Goal: Task Accomplishment & Management: Manage account settings

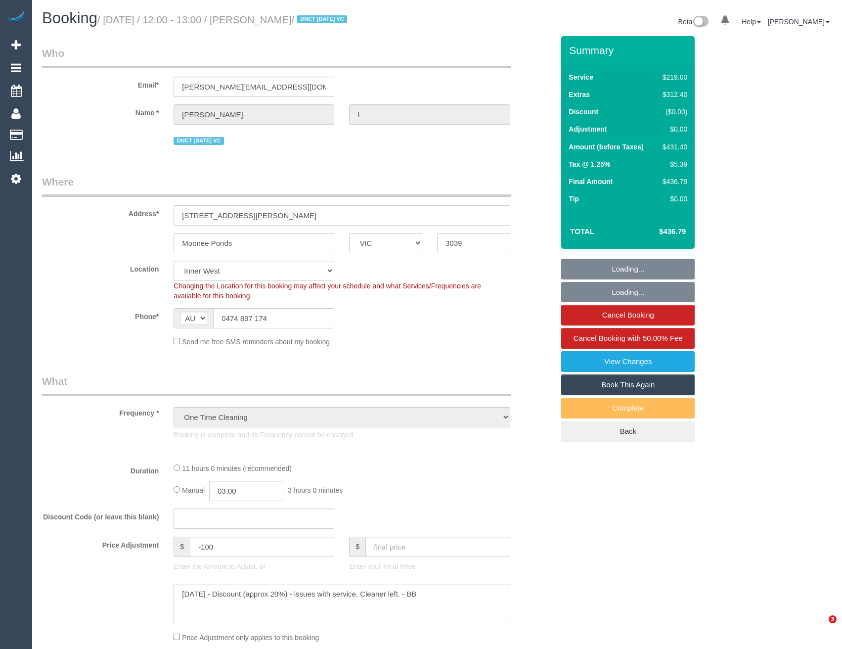
select select "VIC"
select select "object:954"
select select "string:stripe-pm_1S2xdF2GScqysDRVQeMAuZZE"
select select "number:27"
select select "number:14"
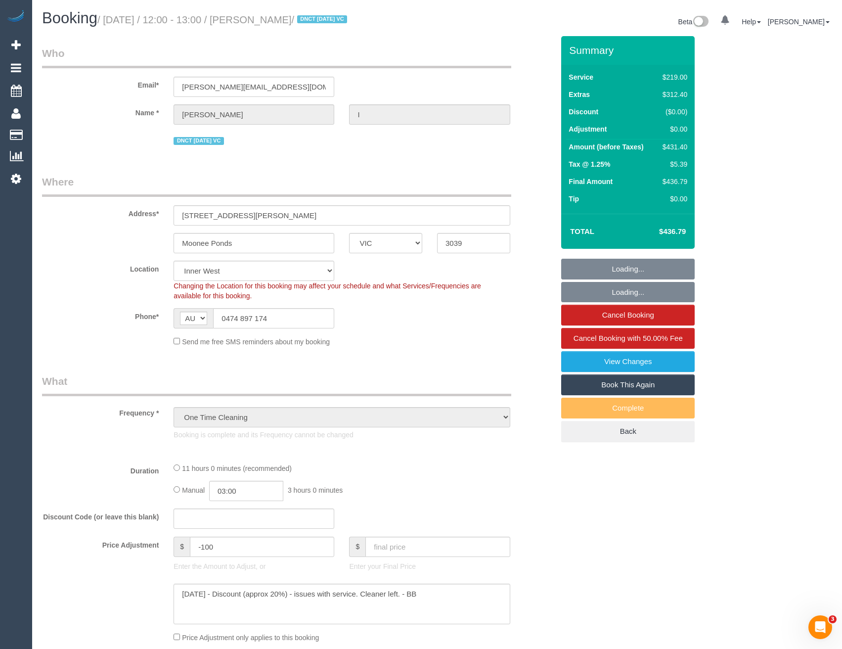
select select "number:19"
select select "number:24"
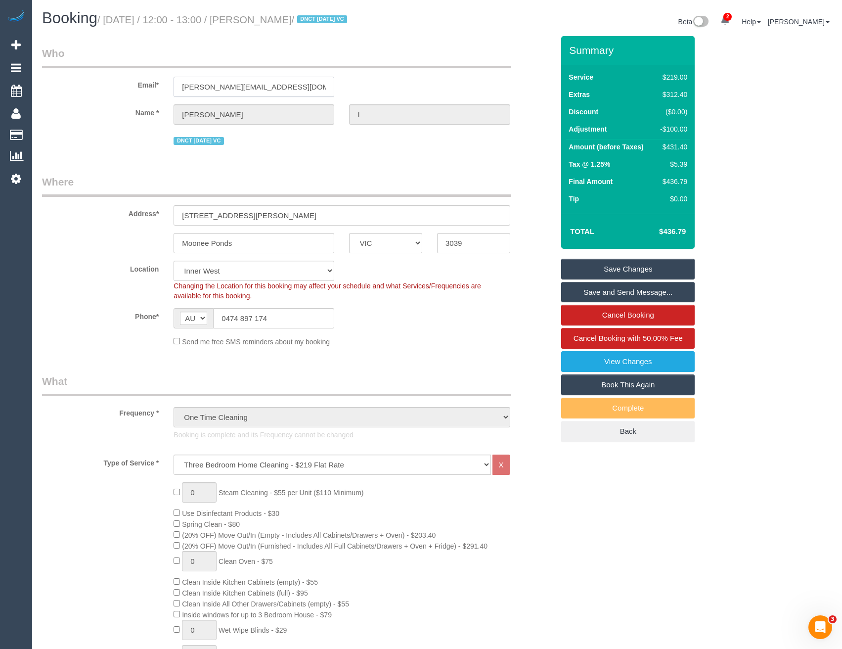
drag, startPoint x: 194, startPoint y: 81, endPoint x: 156, endPoint y: 82, distance: 38.1
click at [156, 82] on div "Email* benny.ih@proton.me" at bounding box center [298, 71] width 527 height 51
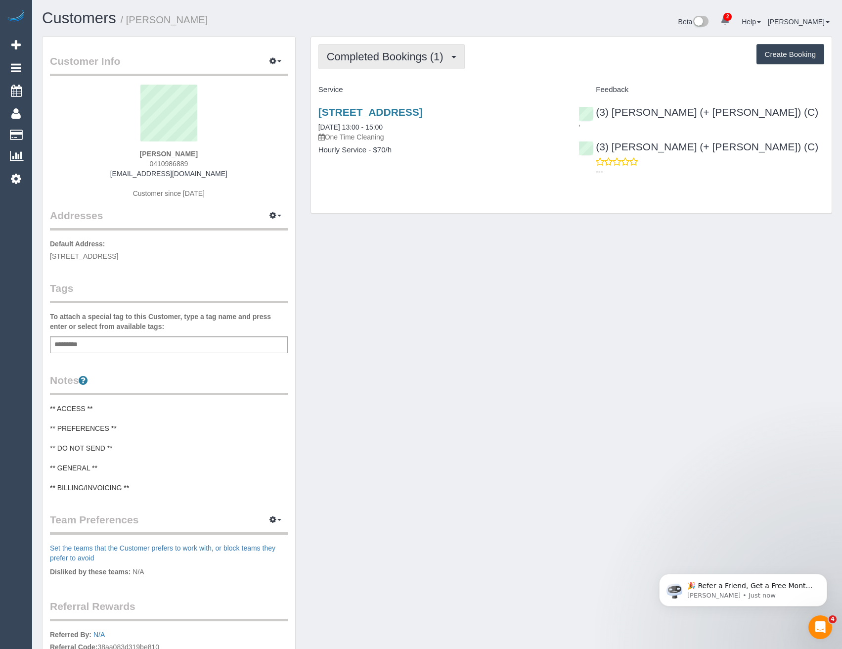
click at [447, 52] on span "Completed Bookings (1)" at bounding box center [388, 56] width 122 height 12
click at [448, 237] on div "Customer Info Edit Contact Info Send Message Email Preferences Special Sales Ta…" at bounding box center [437, 402] width 805 height 732
click at [423, 115] on link "228 La Trobe Street, 3603, Melbourne, VIC 3000" at bounding box center [371, 111] width 104 height 11
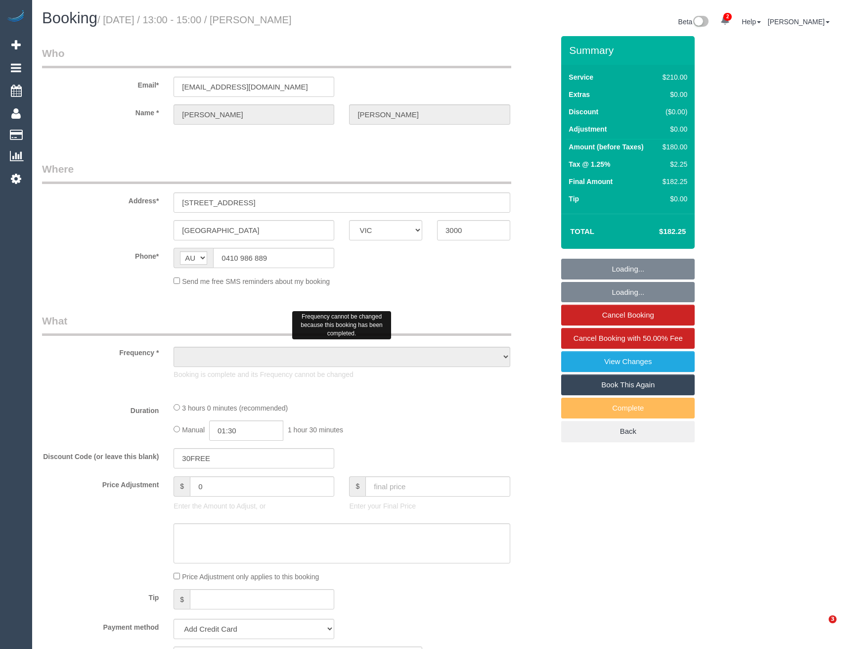
select select "VIC"
select select "object:642"
select select "string:stripe-pm_1S2zH92GScqysDRV8pxr02Vt"
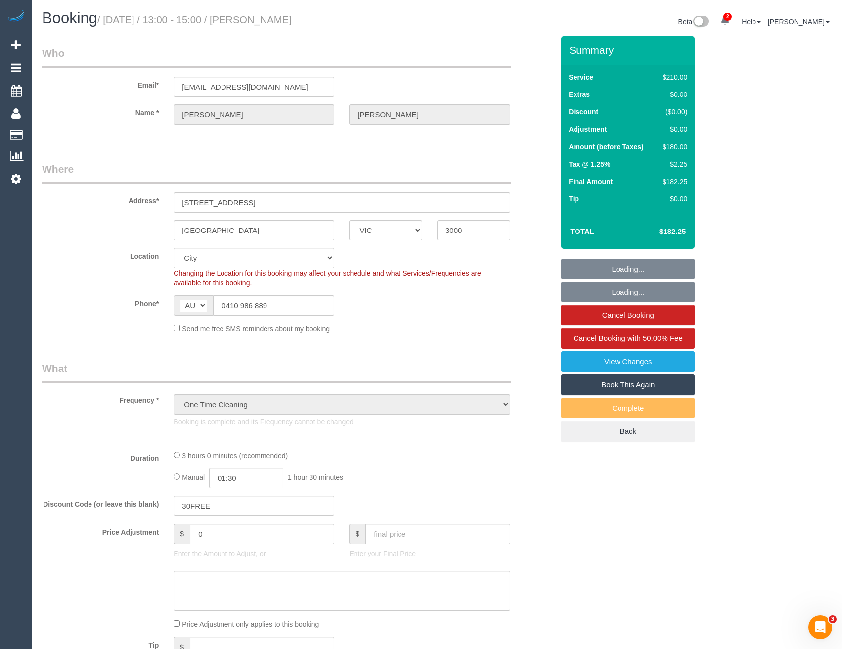
select select "number:28"
select select "number:14"
select select "number:18"
select select "number:36"
select select "number:26"
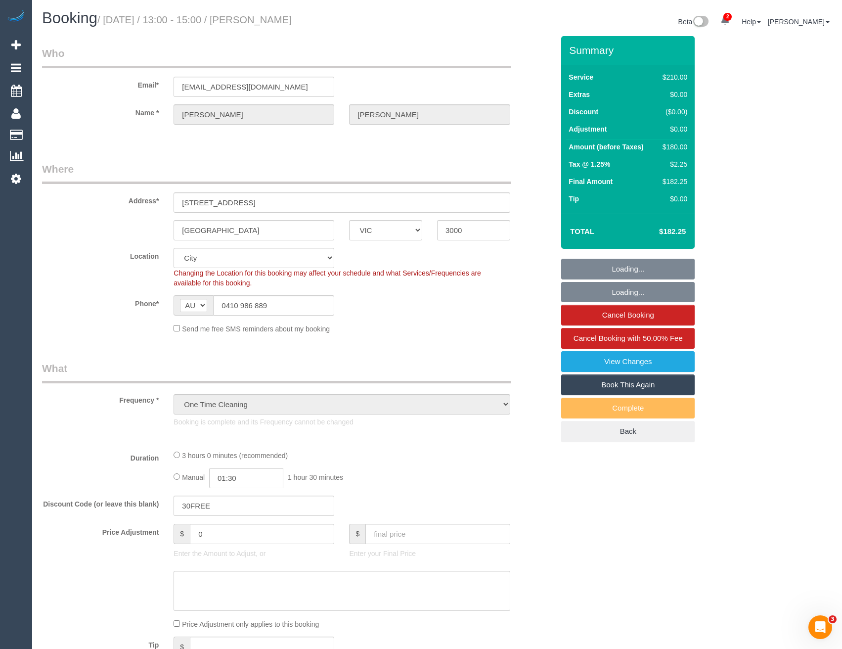
select select "object:1234"
select select "180"
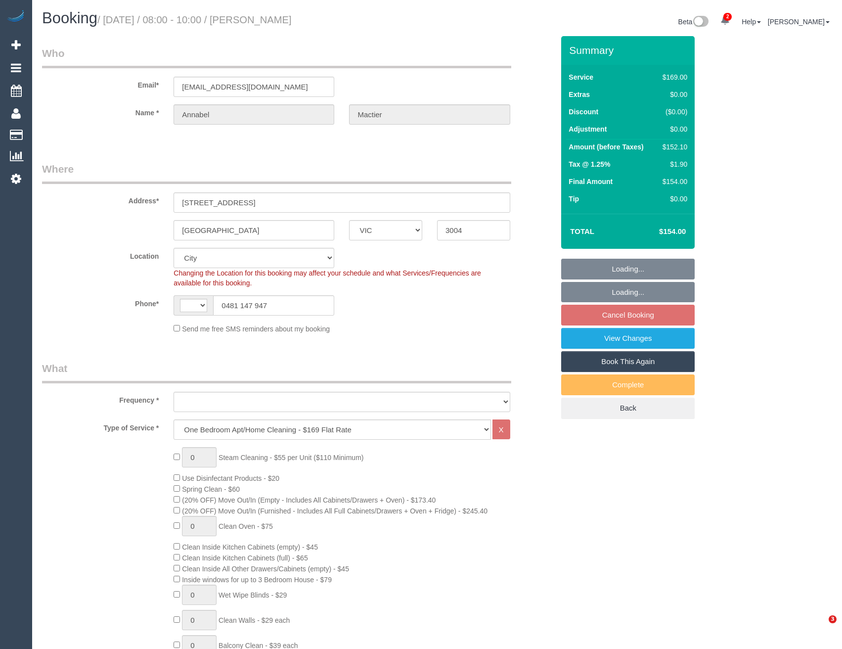
select select "VIC"
select select "string:stripe"
select select "number:27"
select select "number:14"
select select "number:19"
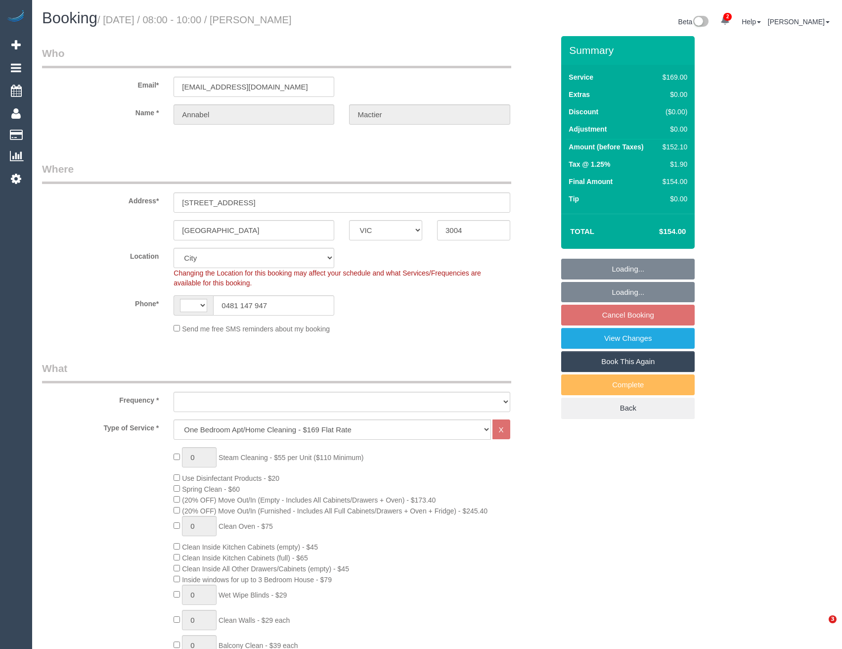
select select "number:22"
select select "number:35"
select select "number:26"
select select "string:AU"
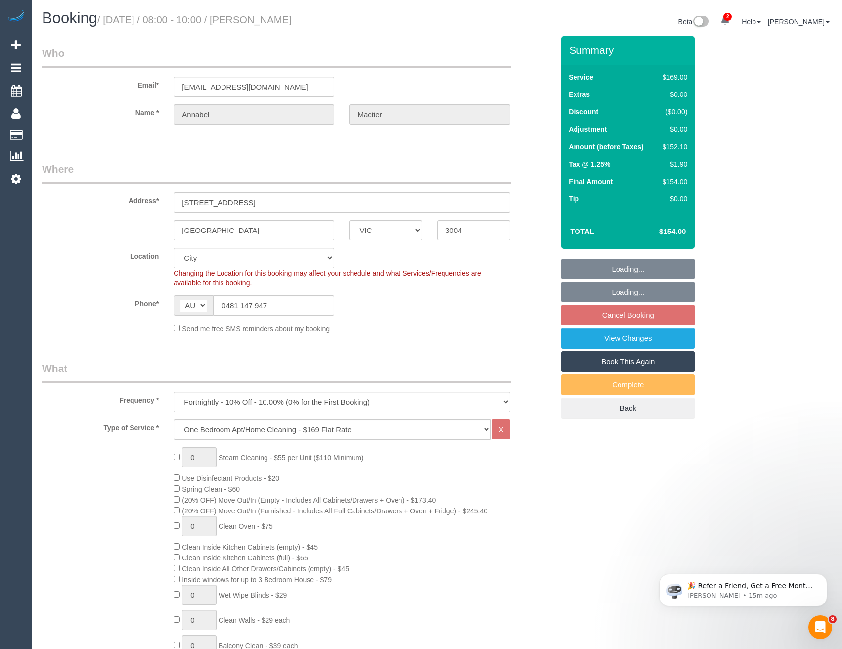
select select "object:1219"
select select "spot1"
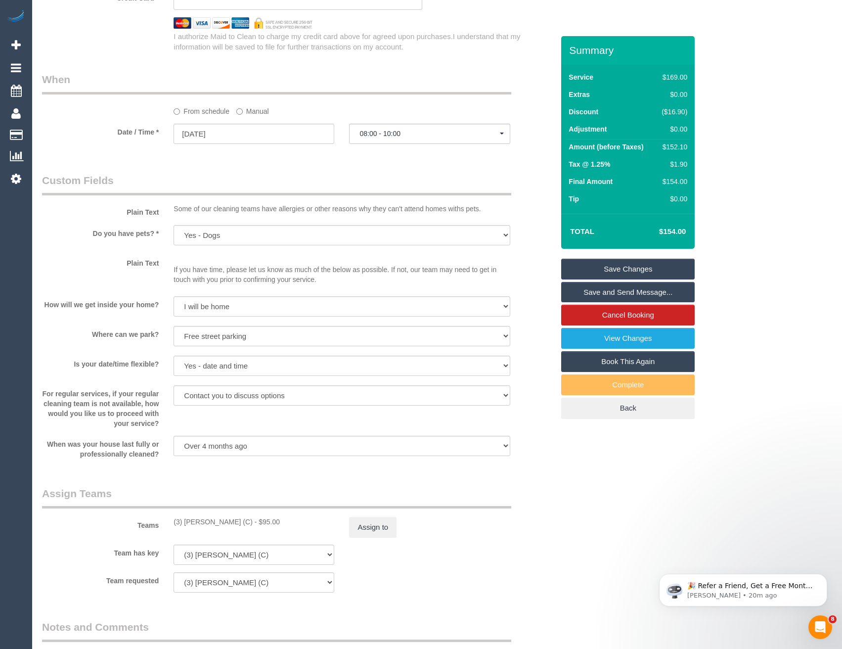
scroll to position [890, 0]
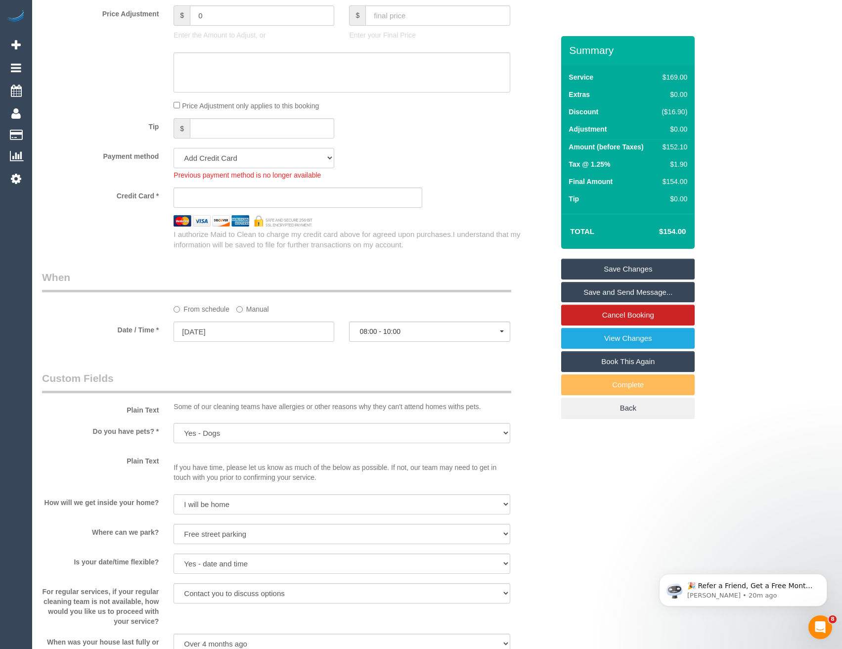
click at [208, 160] on select "Visa - 2930 - 07/2029 (Default) Add Credit Card ─────────────── Cash Check Payp…" at bounding box center [254, 158] width 161 height 20
select select "string:stripe-pm_1RqjJO2GScqysDRVUqMsaxGD"
click at [174, 148] on select "Visa - 2930 - 07/2029 (Default) Add Credit Card ─────────────── Cash Check Payp…" at bounding box center [254, 158] width 161 height 20
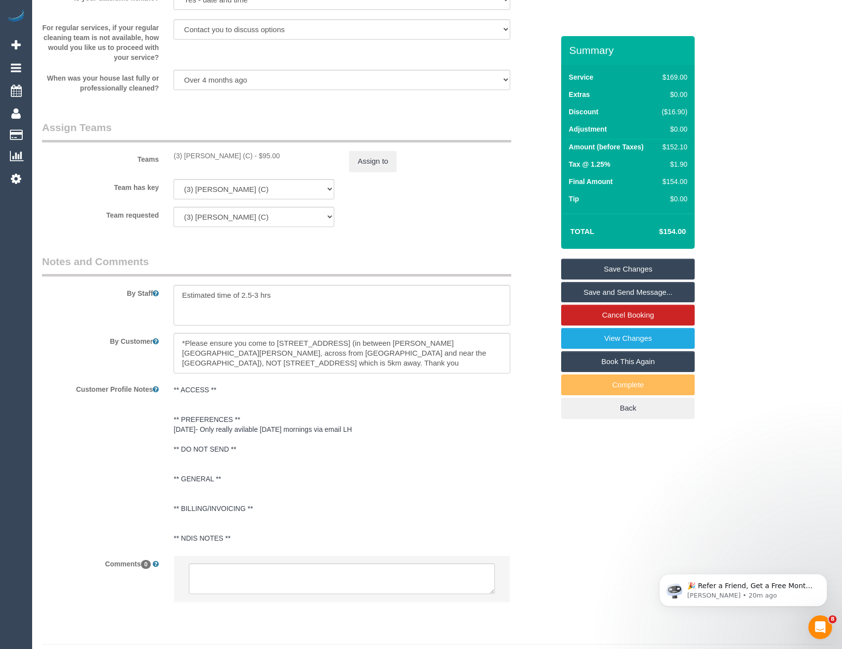
scroll to position [1404, 0]
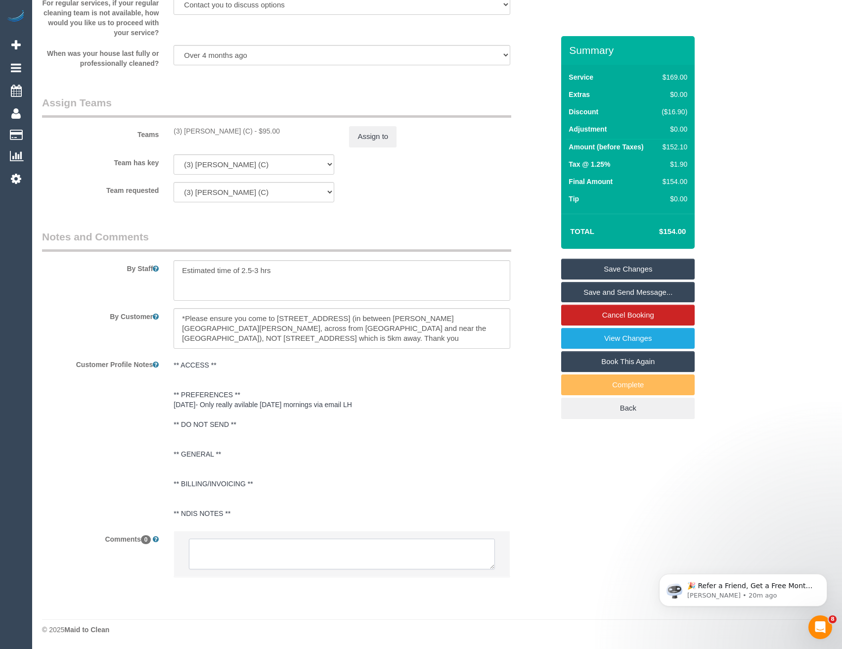
click at [254, 549] on textarea at bounding box center [342, 554] width 306 height 31
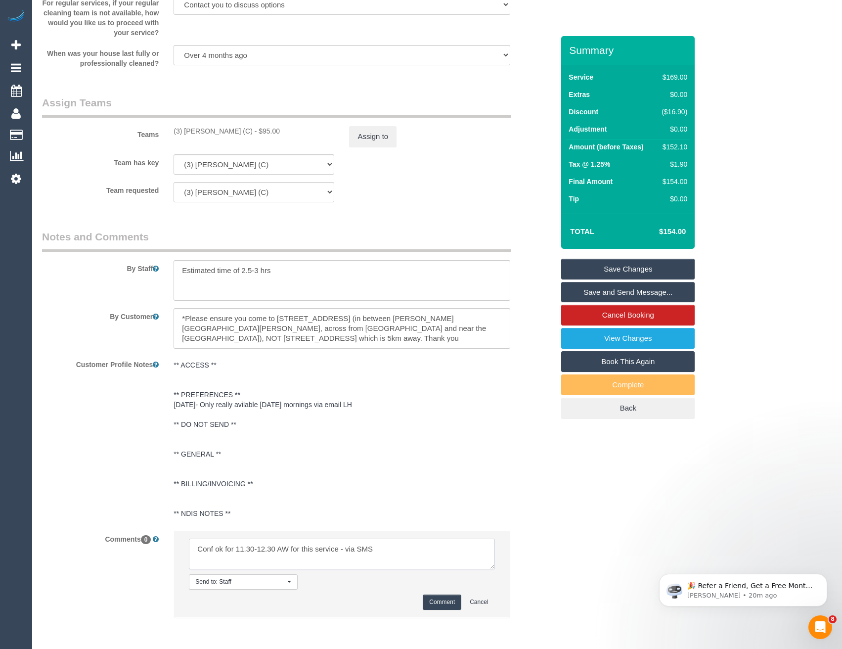
type textarea "Conf ok for 11.30-12.30 AW for this service - via SMS"
click at [452, 604] on button "Comment" at bounding box center [442, 602] width 39 height 15
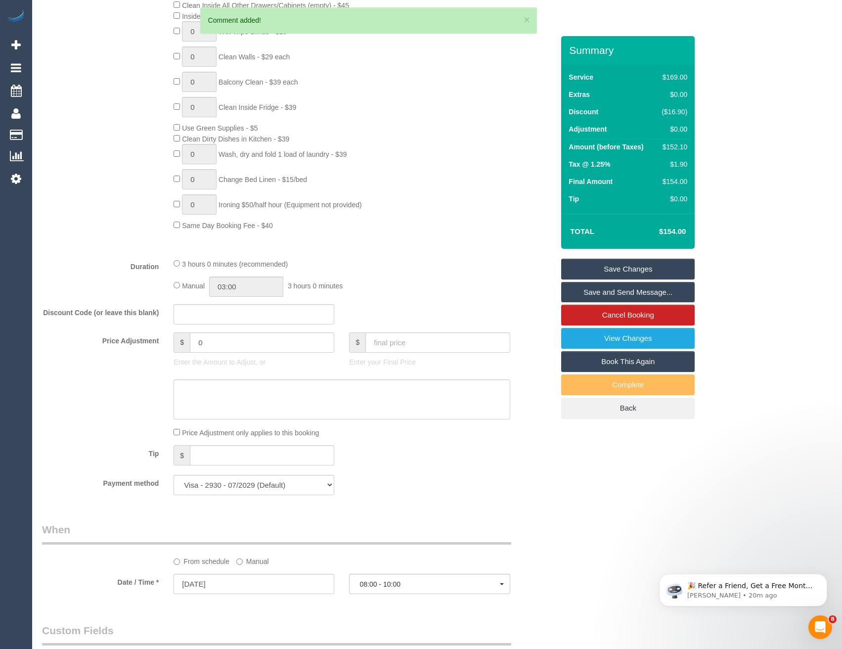
scroll to position [761, 0]
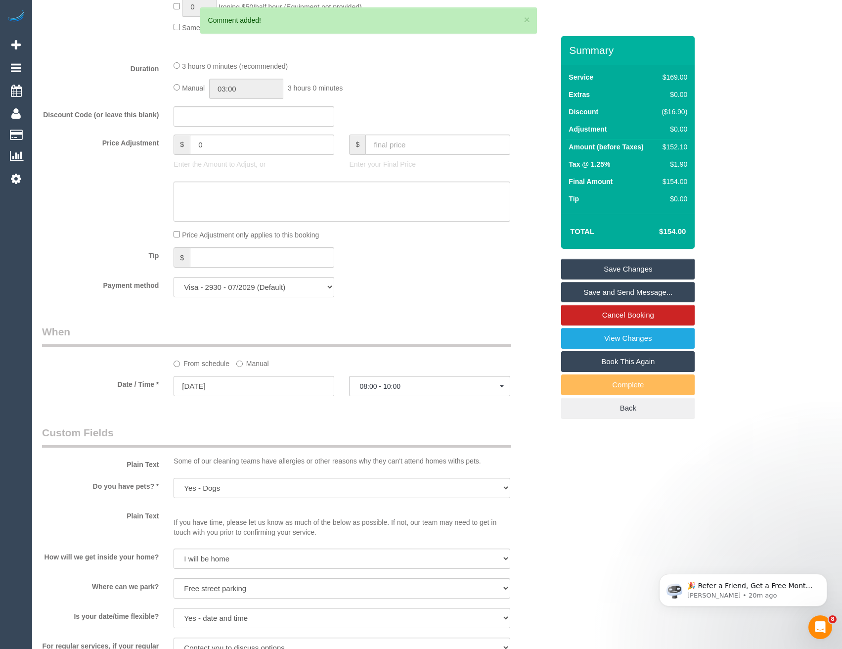
click at [244, 362] on label "Manual" at bounding box center [252, 361] width 33 height 13
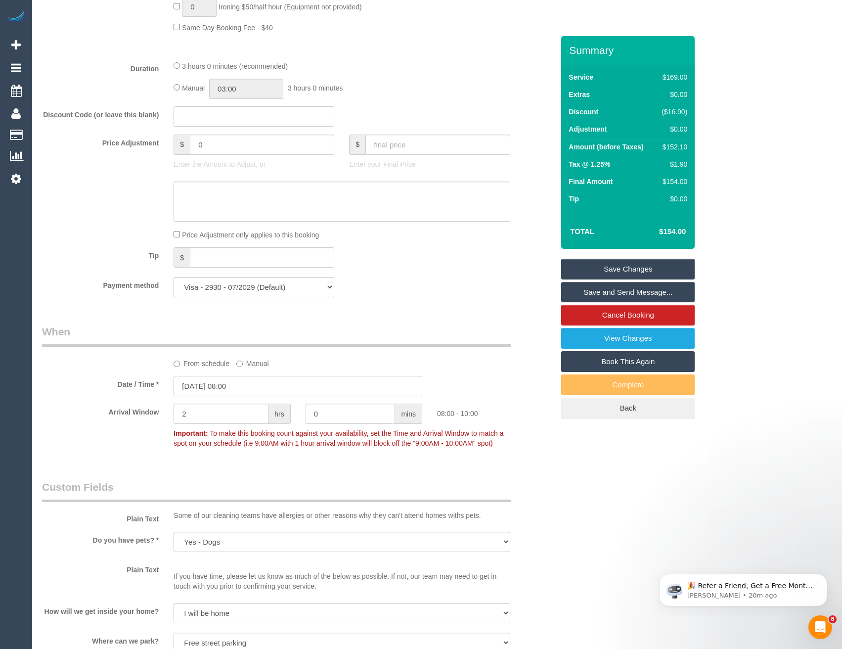
click at [255, 383] on input "13/09/2025 08:00" at bounding box center [298, 386] width 249 height 20
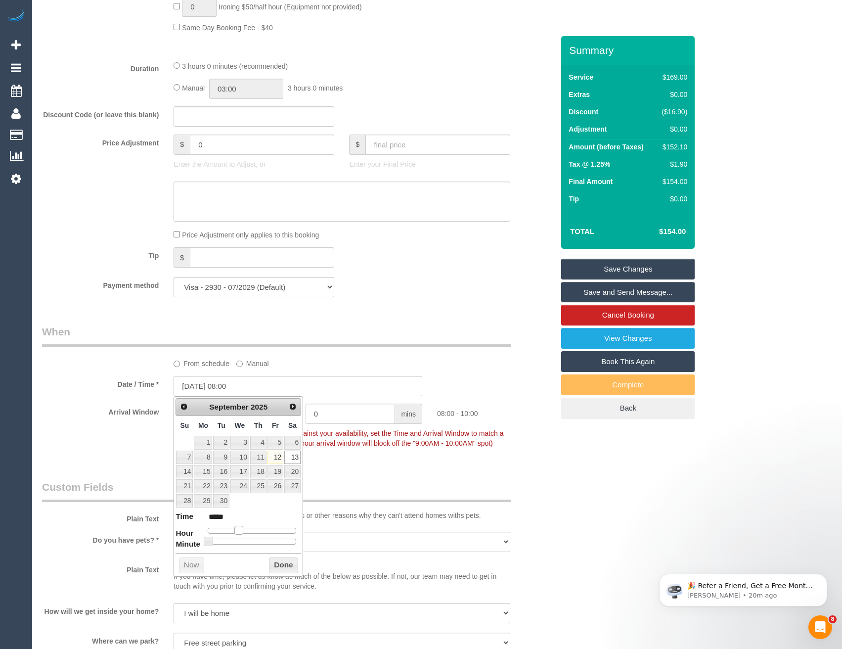
type input "13/09/2025 09:00"
type input "*****"
type input "13/09/2025 10:00"
type input "*****"
type input "13/09/2025 11:00"
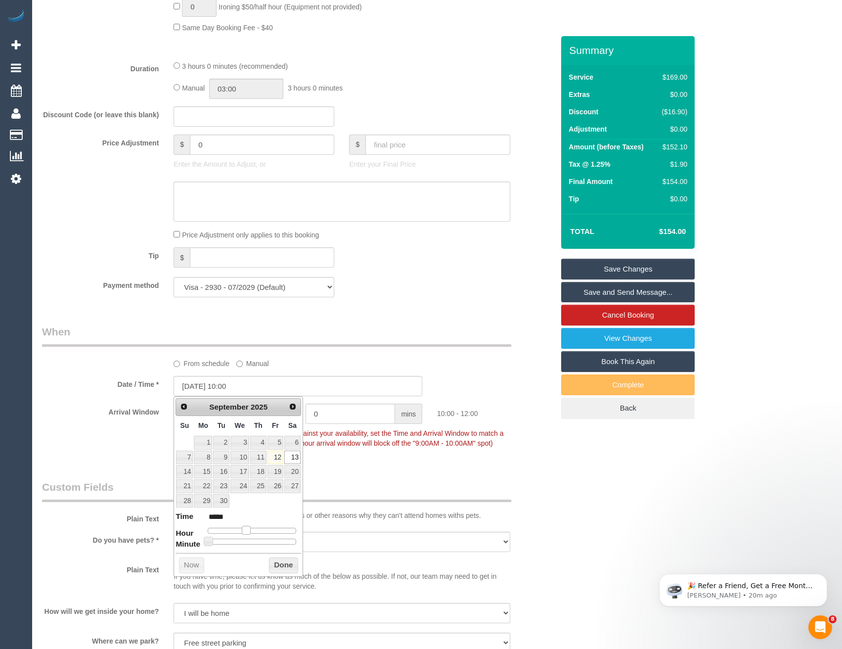
type input "*****"
drag, startPoint x: 239, startPoint y: 529, endPoint x: 252, endPoint y: 529, distance: 12.9
click at [252, 529] on span at bounding box center [250, 530] width 9 height 9
type input "13/09/2025 11:05"
type input "*****"
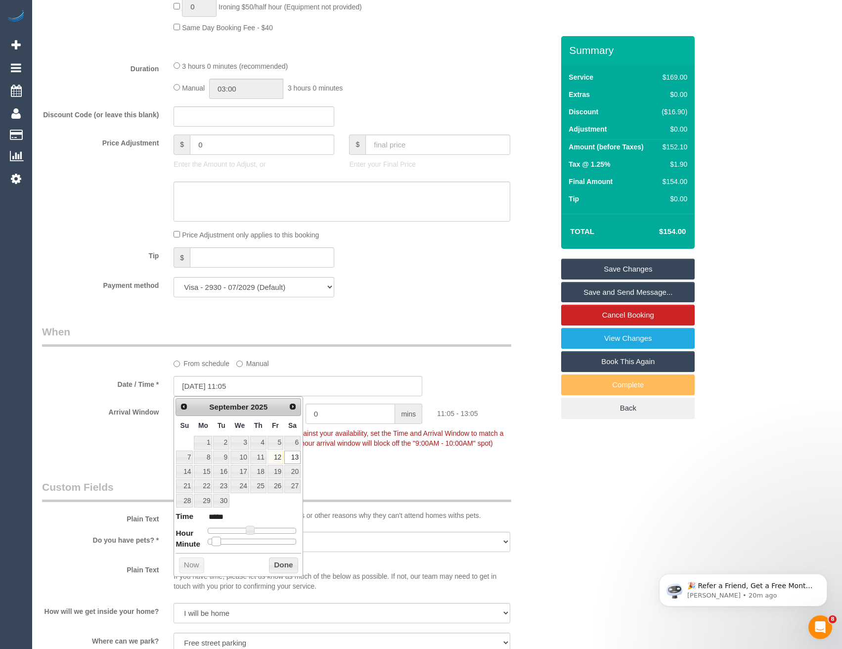
type input "13/09/2025 11:10"
type input "*****"
type input "13/09/2025 11:15"
type input "*****"
type input "13/09/2025 11:20"
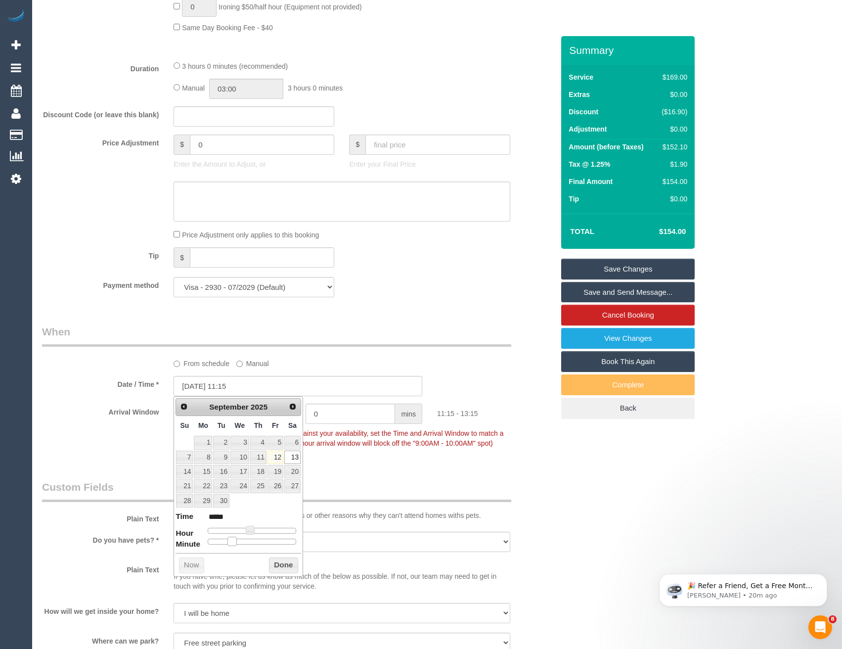
type input "*****"
type input "13/09/2025 11:25"
type input "*****"
type input "13/09/2025 11:30"
type input "*****"
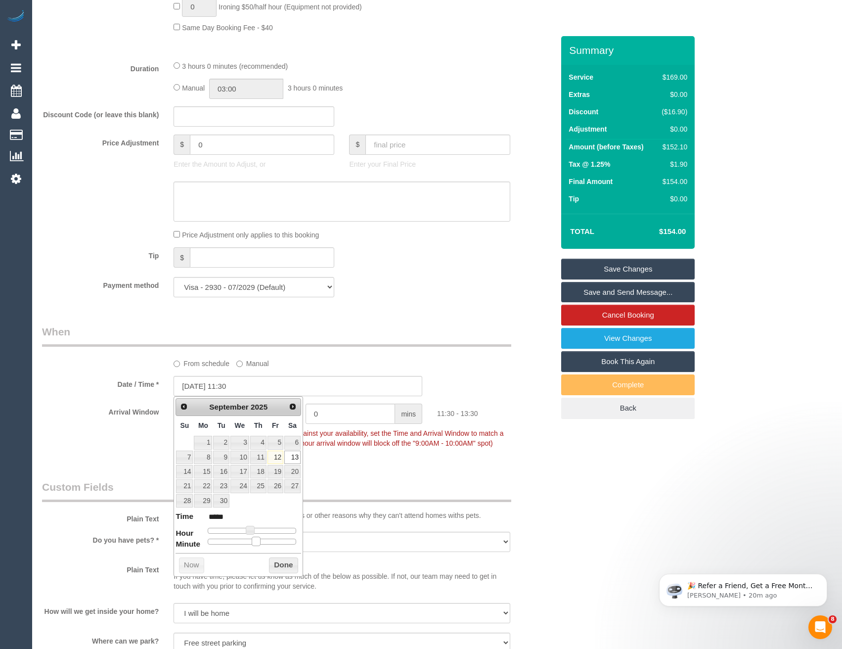
drag, startPoint x: 210, startPoint y: 542, endPoint x: 261, endPoint y: 542, distance: 51.4
click at [261, 542] on div at bounding box center [252, 542] width 89 height 6
click at [276, 562] on button "Done" at bounding box center [283, 565] width 29 height 16
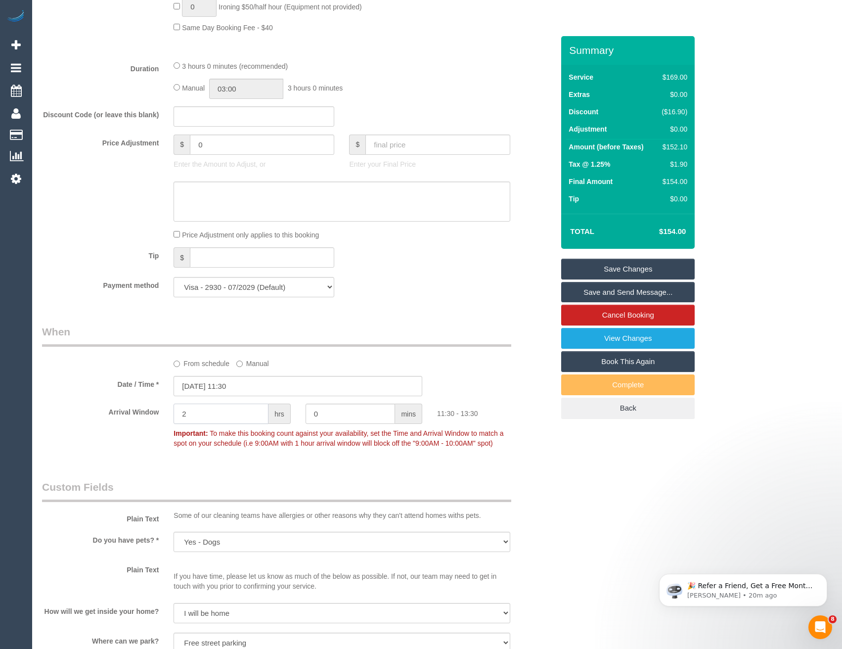
drag, startPoint x: 195, startPoint y: 417, endPoint x: 114, endPoint y: 400, distance: 83.4
click at [123, 409] on div "Arrival Window 2 hrs 0 mins 11:30 - 13:30 Important: To make this booking count…" at bounding box center [298, 428] width 527 height 49
type input "1"
click at [579, 500] on div "Who Email* amactier@gmail.com Name * Annabel Mactier Where Address* 400 St Kild…" at bounding box center [437, 330] width 790 height 2111
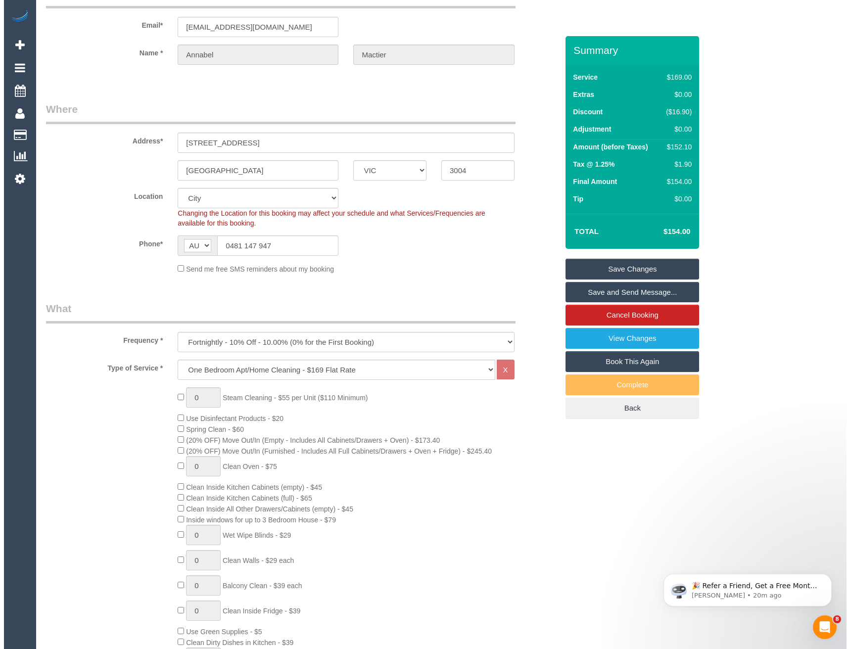
scroll to position [0, 0]
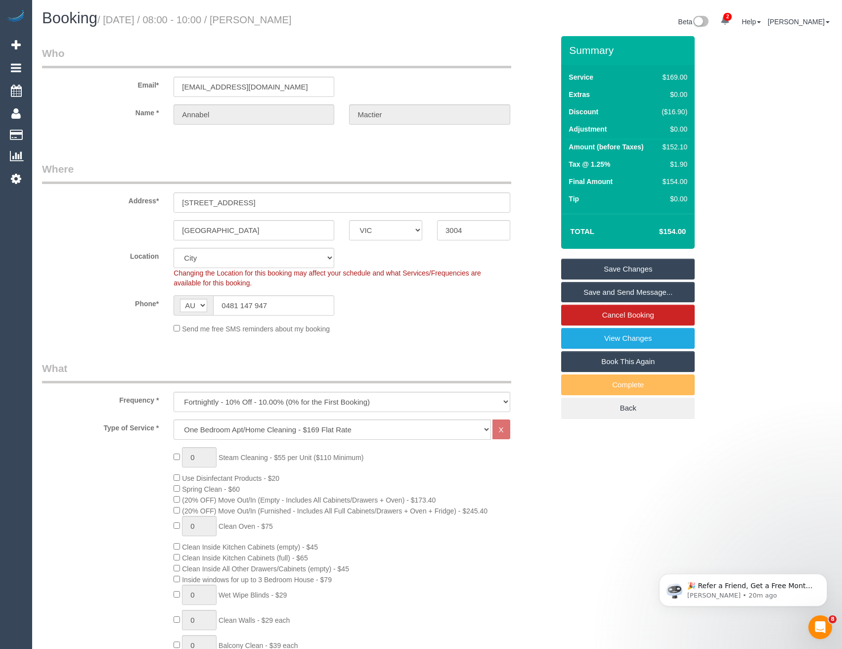
click at [634, 288] on link "Save and Send Message..." at bounding box center [628, 292] width 134 height 21
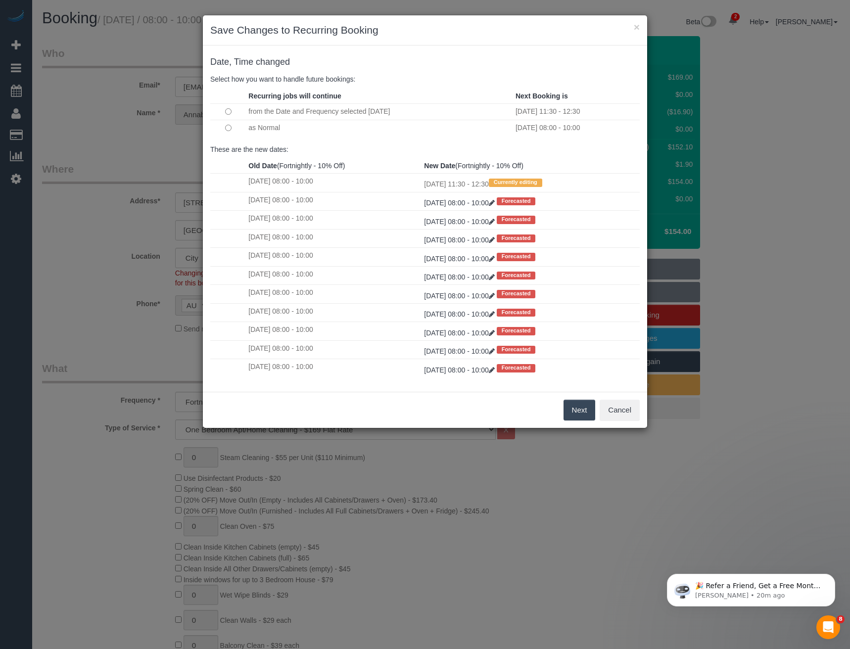
click at [573, 414] on button "Next" at bounding box center [579, 410] width 32 height 21
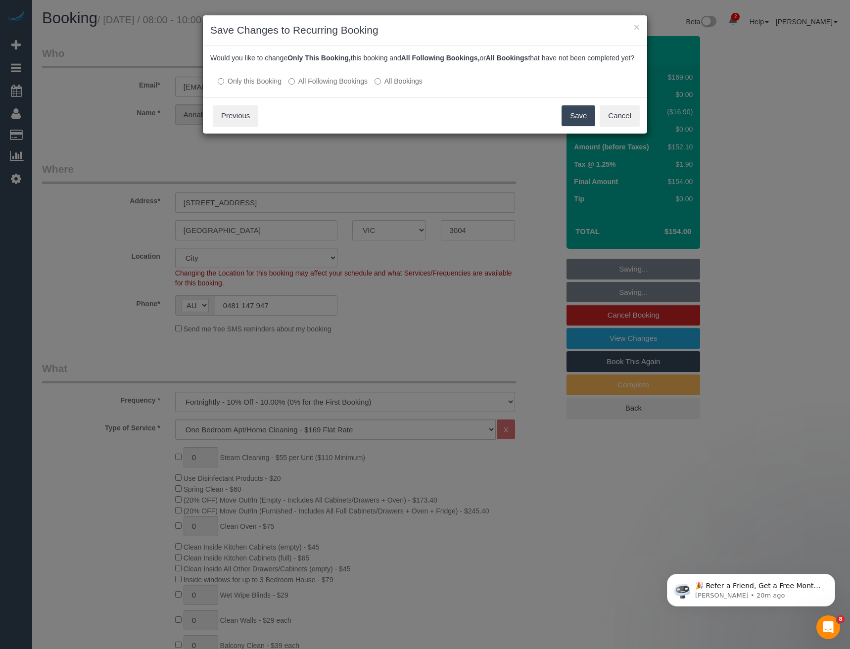
click at [573, 126] on button "Save" at bounding box center [578, 115] width 34 height 21
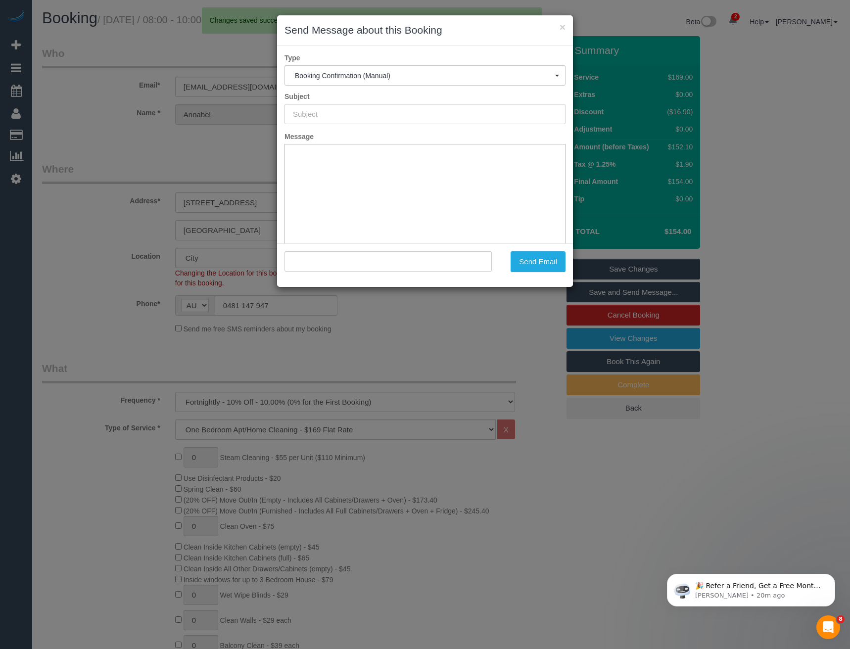
type input "Booking Confirmed"
type input ""Annabel Mactier" <amactier@gmail.com>"
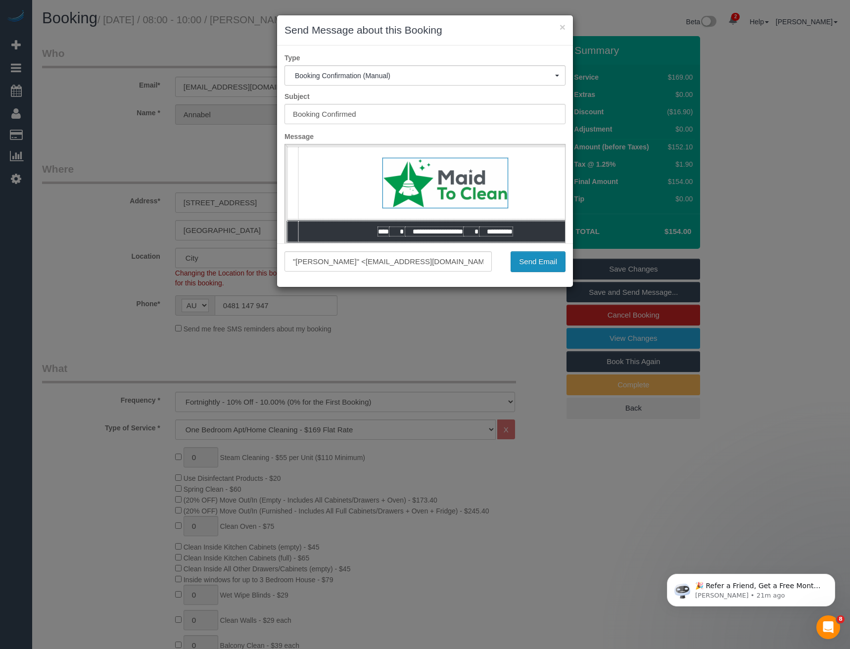
click at [540, 254] on button "Send Email" at bounding box center [537, 261] width 55 height 21
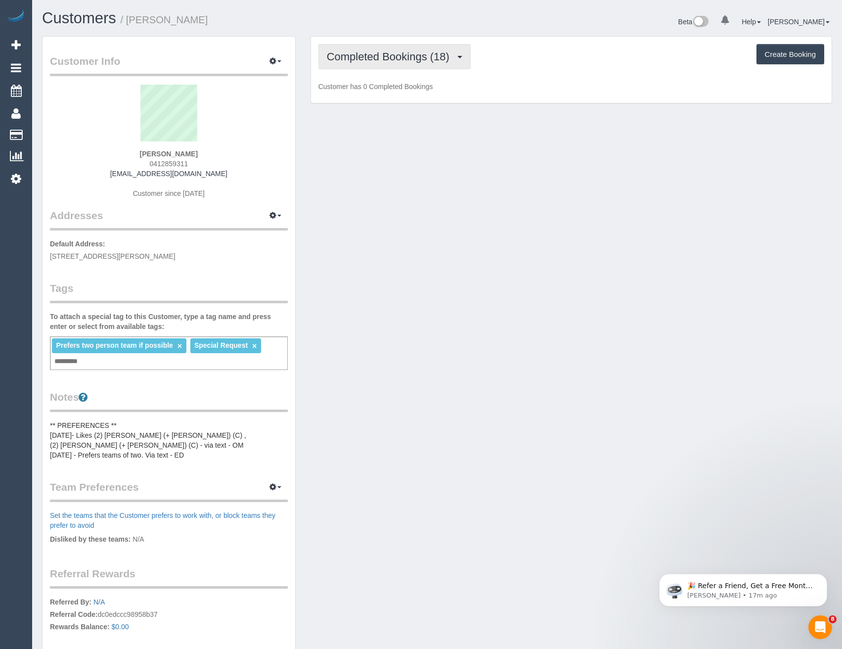
click at [422, 59] on span "Completed Bookings (18)" at bounding box center [391, 56] width 128 height 12
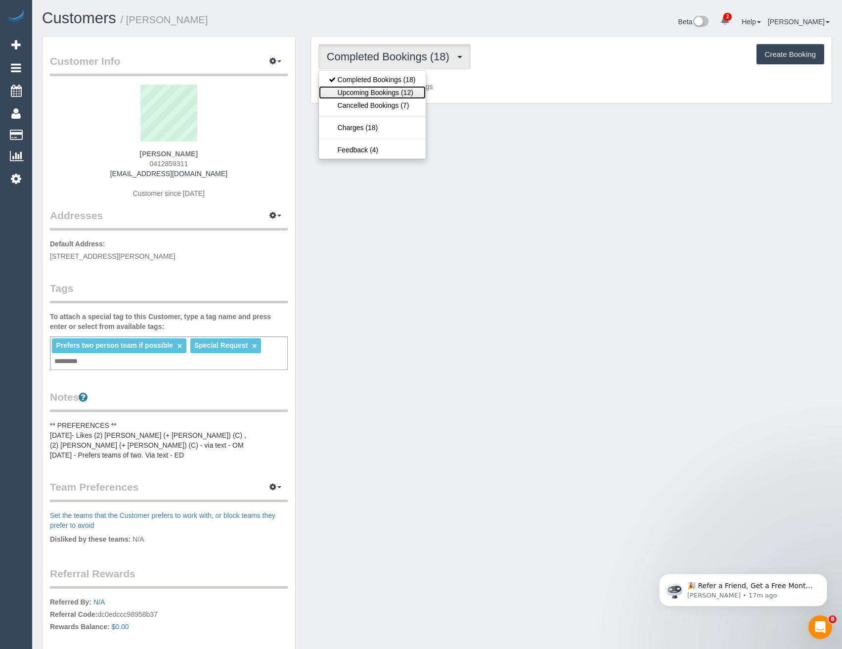
click at [409, 90] on link "Upcoming Bookings (12)" at bounding box center [372, 92] width 107 height 13
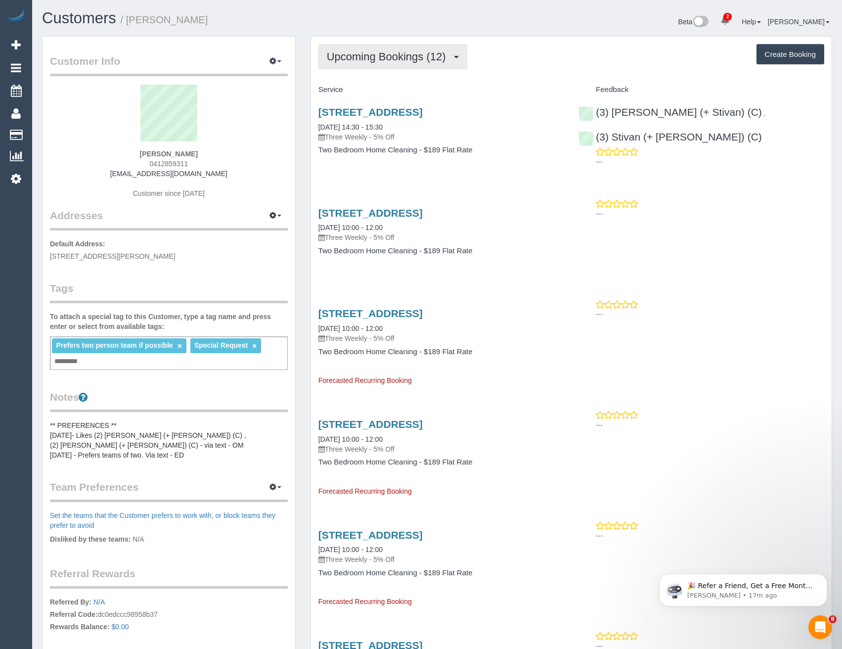
click at [398, 49] on button "Upcoming Bookings (12)" at bounding box center [393, 56] width 149 height 25
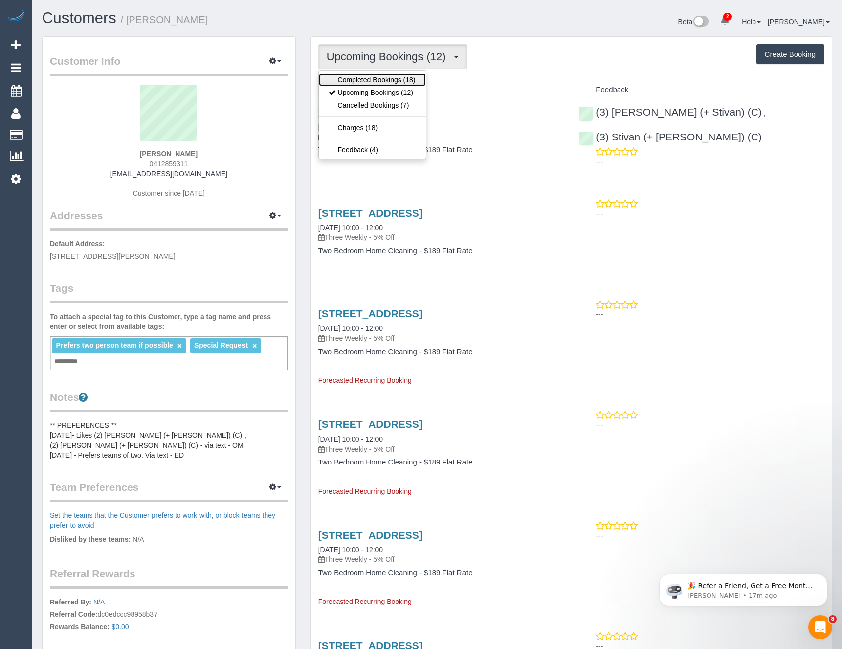
click at [400, 74] on link "Completed Bookings (18)" at bounding box center [372, 79] width 107 height 13
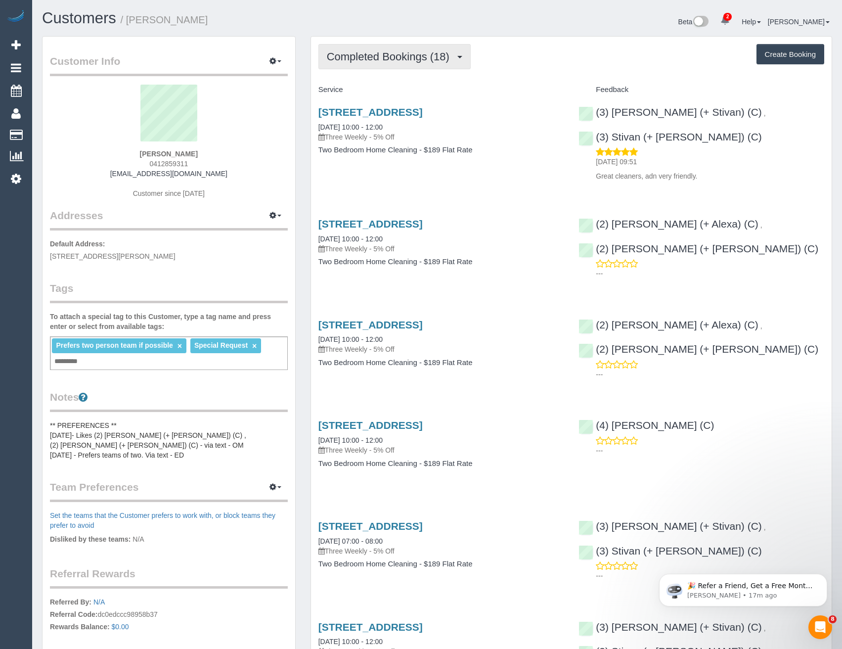
click at [401, 62] on span "Completed Bookings (18)" at bounding box center [391, 56] width 128 height 12
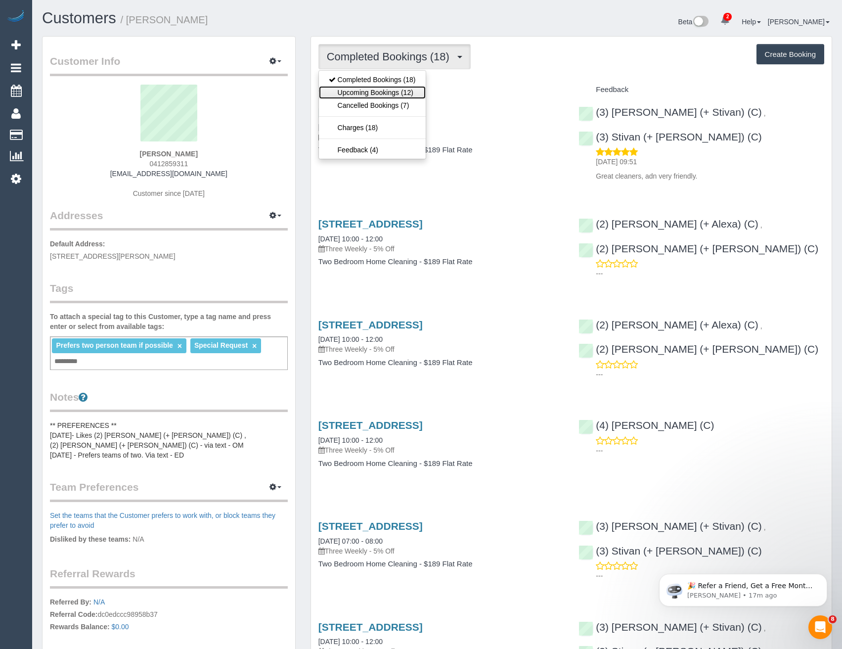
click at [392, 88] on link "Upcoming Bookings (12)" at bounding box center [372, 92] width 107 height 13
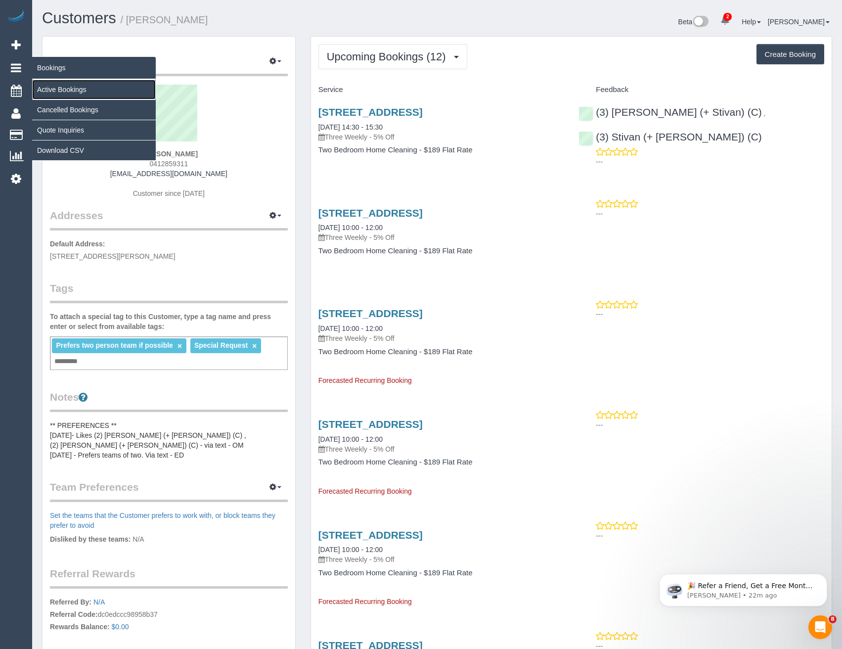
click at [46, 86] on link "Active Bookings" at bounding box center [94, 90] width 124 height 20
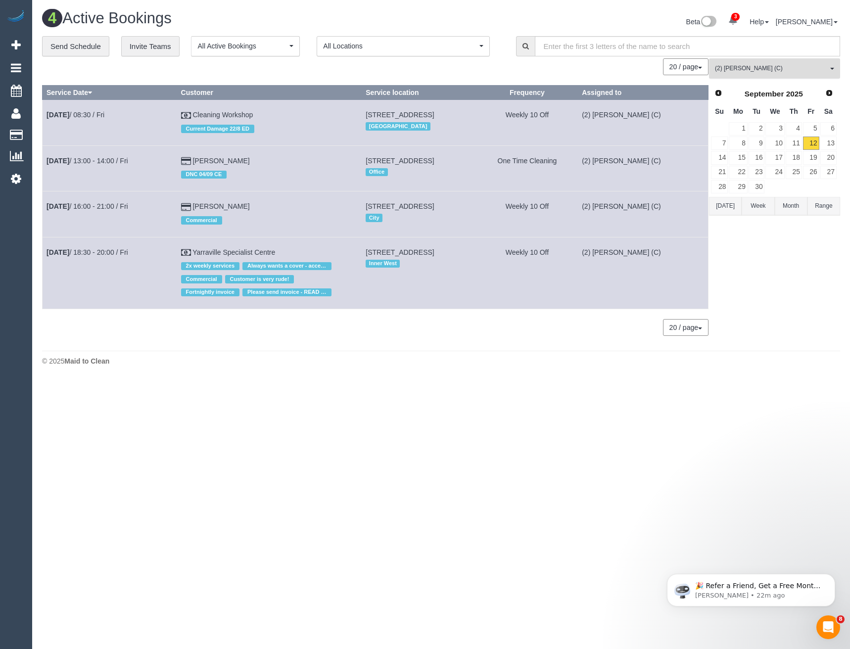
click at [732, 71] on span "(2) [PERSON_NAME] (C)" at bounding box center [771, 68] width 113 height 8
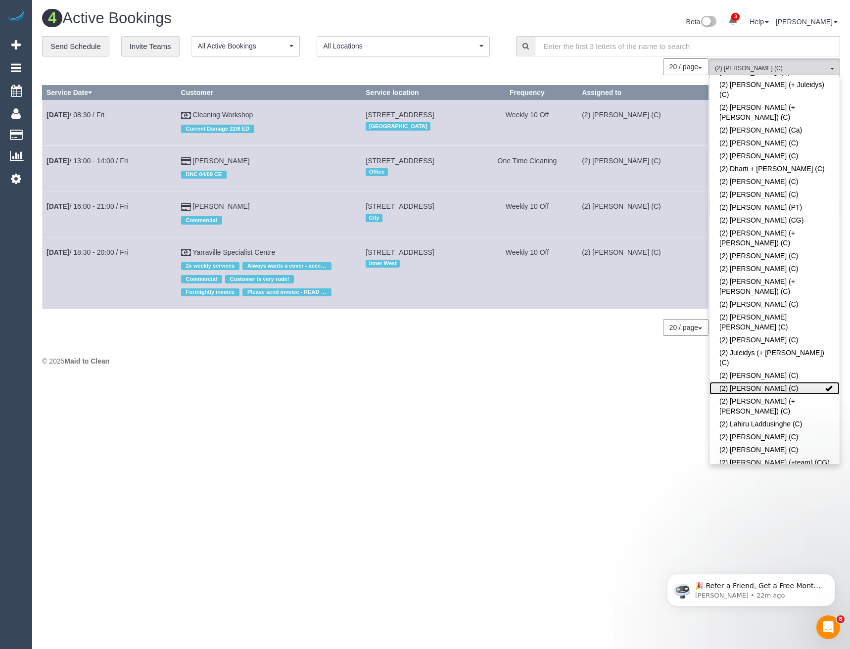
click at [766, 382] on link "(2) [PERSON_NAME] (C)" at bounding box center [774, 388] width 130 height 13
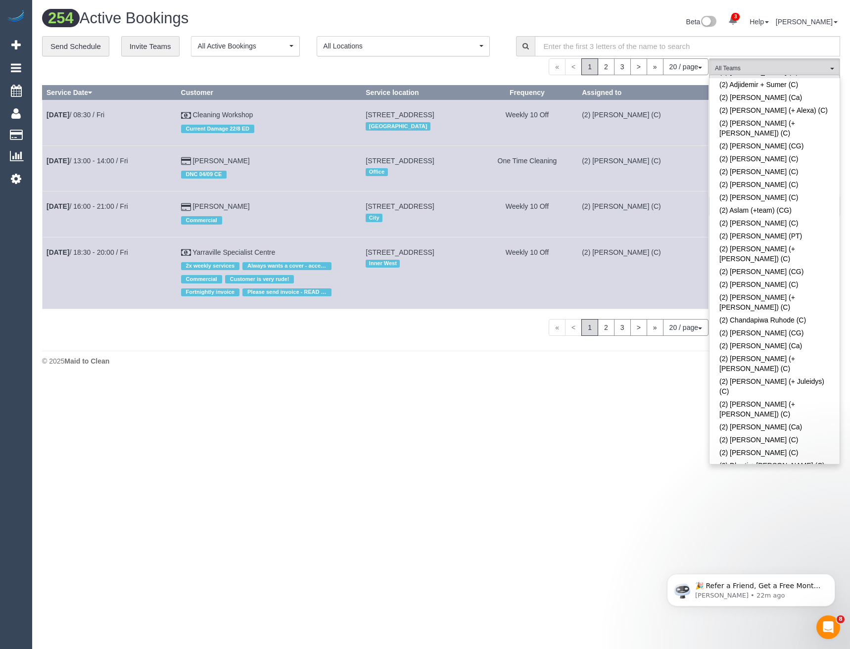
scroll to position [0, 0]
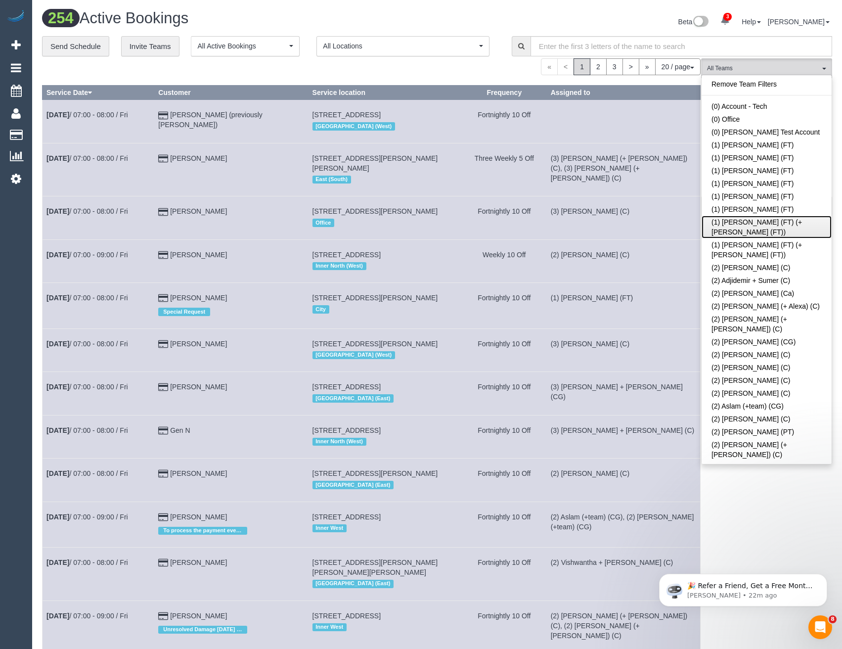
click at [764, 225] on link "(1) [PERSON_NAME] (FT) (+[PERSON_NAME] (FT))" at bounding box center [767, 227] width 130 height 23
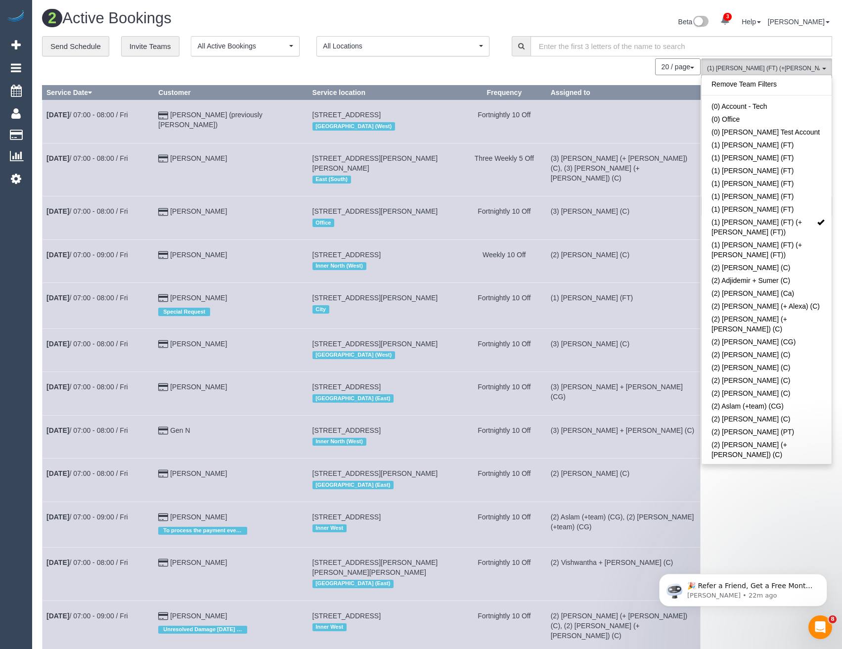
click at [409, 71] on div "20 / page 10 / page 20 / page 30 / page 40 / page 50 / page 100 / page" at bounding box center [371, 66] width 659 height 17
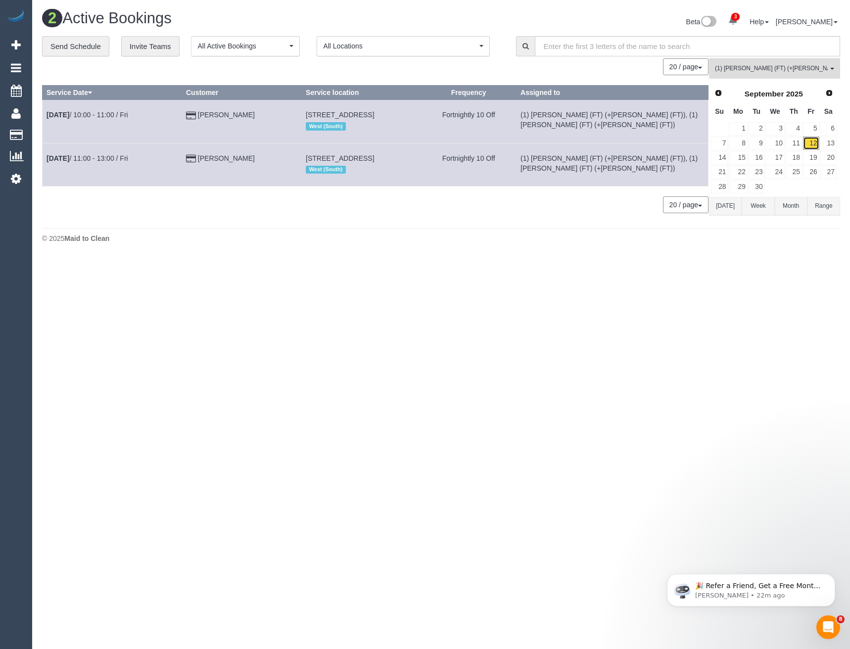
click at [817, 143] on link "12" at bounding box center [811, 143] width 16 height 13
click at [817, 127] on link "5" at bounding box center [811, 128] width 16 height 13
click at [814, 141] on link "12" at bounding box center [811, 143] width 16 height 13
click at [748, 63] on button "(1) [PERSON_NAME] (FT) (+[PERSON_NAME] (FT)) All Teams" at bounding box center [774, 68] width 131 height 20
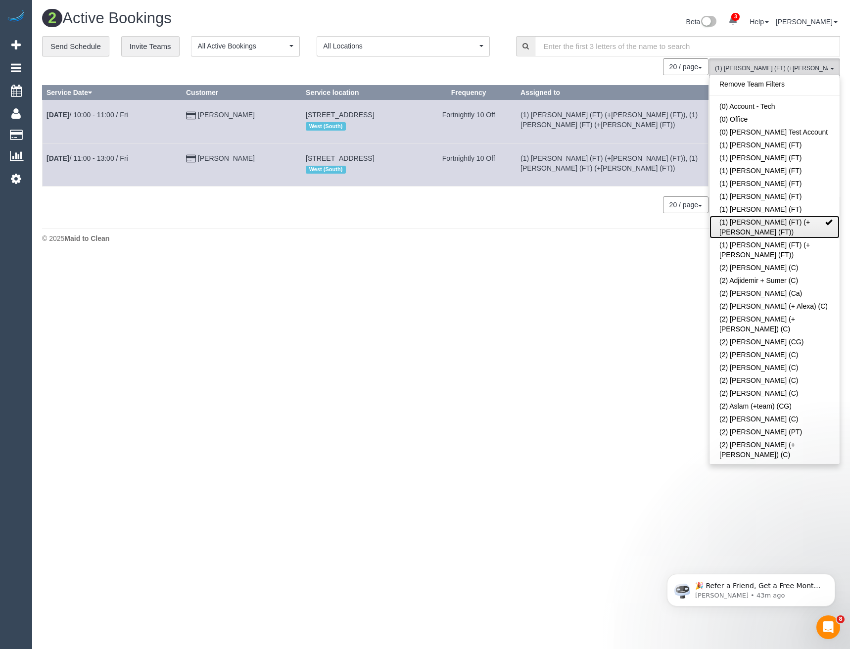
click at [776, 225] on link "(1) [PERSON_NAME] (FT) (+[PERSON_NAME] (FT))" at bounding box center [774, 227] width 130 height 23
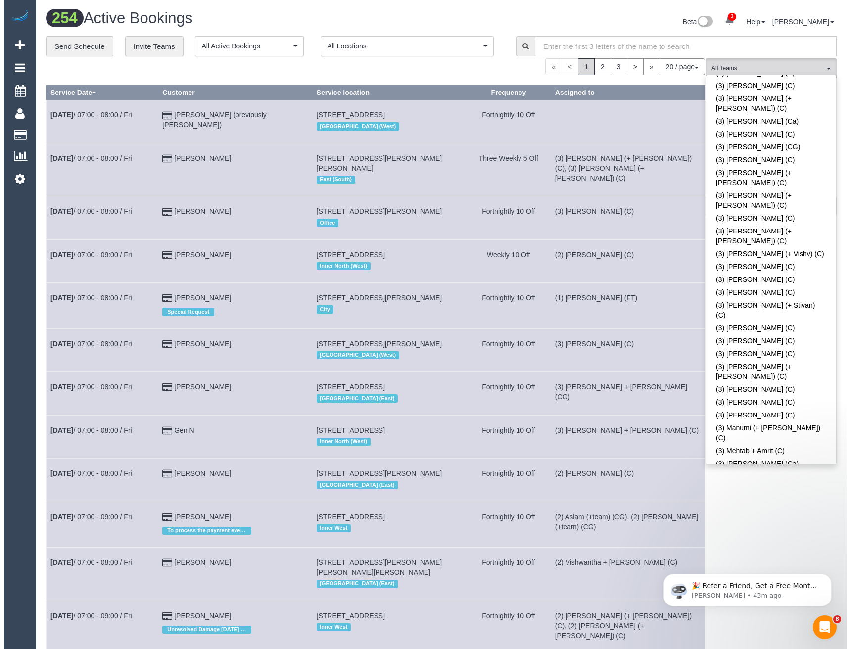
scroll to position [2127, 0]
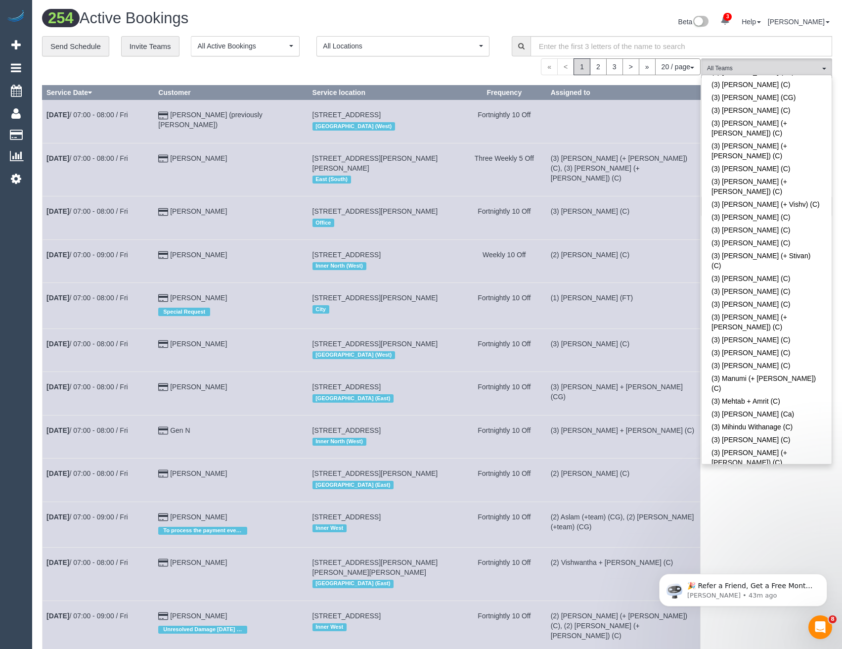
click at [742, 507] on div "(3) [PERSON_NAME] (+ [PERSON_NAME]) (C) All Teams Remove Team Filters (0) Accou…" at bounding box center [766, 558] width 131 height 1001
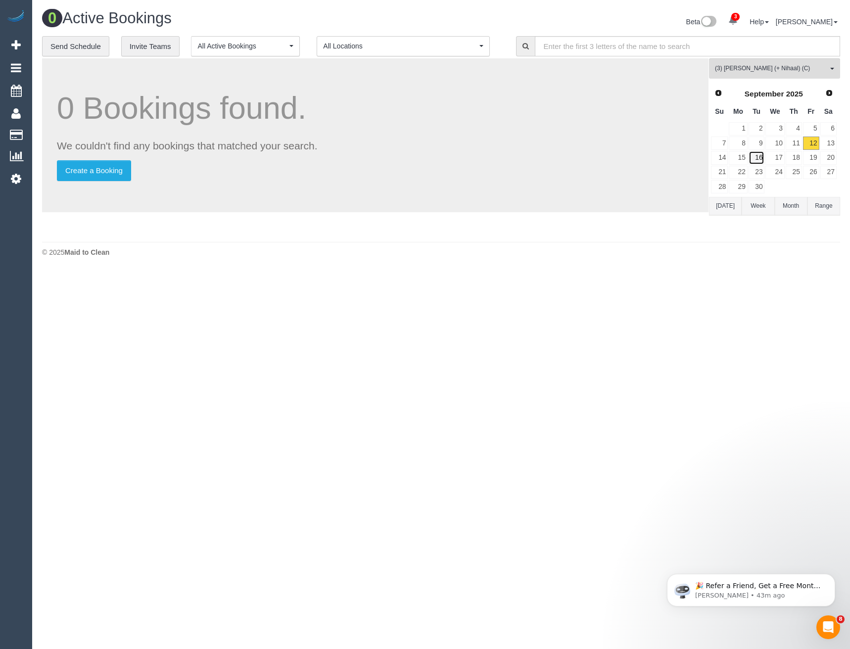
click at [756, 158] on link "16" at bounding box center [756, 157] width 16 height 13
